Goal: Information Seeking & Learning: Learn about a topic

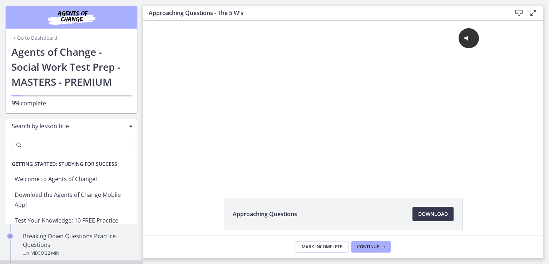
click at [124, 127] on div "Search by lesson title" at bounding box center [72, 126] width 132 height 14
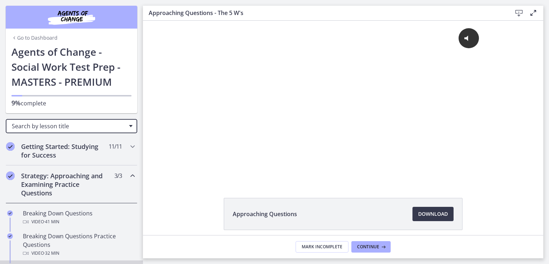
click at [124, 127] on div "Search by lesson title" at bounding box center [72, 126] width 132 height 14
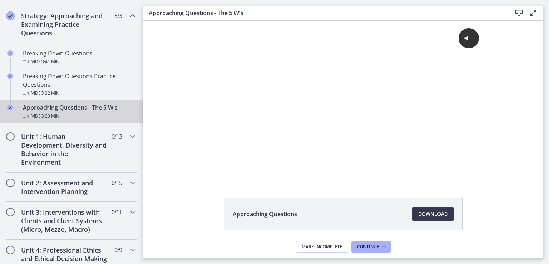
scroll to position [162, 0]
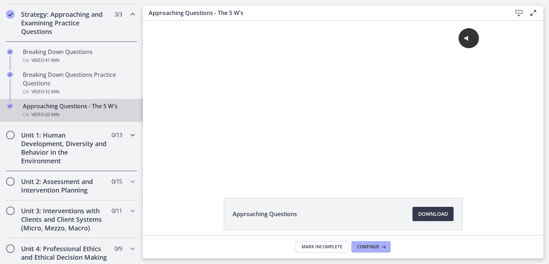
click at [77, 155] on h2 "Unit 1: Human Development, Diversity and Behavior in the Environment" at bounding box center [64, 148] width 87 height 34
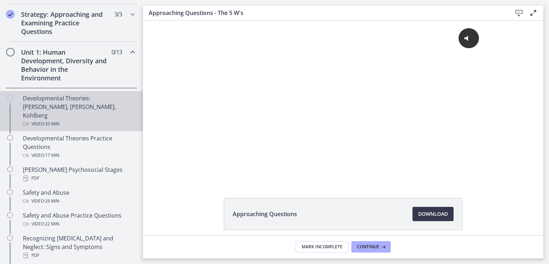
click at [88, 102] on div "Developmental Theories: [PERSON_NAME], [PERSON_NAME], Kohlberg Video · 35 min" at bounding box center [79, 111] width 112 height 34
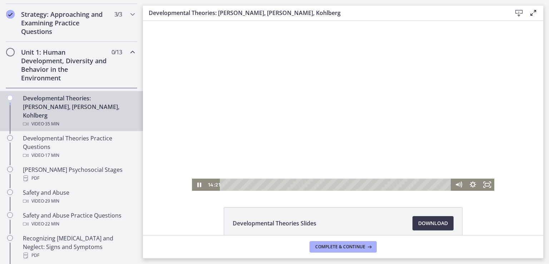
click at [193, 150] on div at bounding box center [343, 106] width 302 height 170
click at [336, 134] on div at bounding box center [343, 106] width 302 height 170
click at [337, 131] on div at bounding box center [343, 106] width 302 height 170
